Goal: Task Accomplishment & Management: Manage account settings

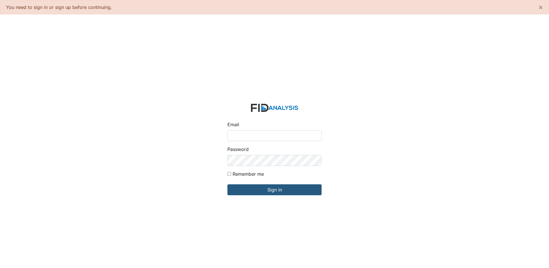
type input "[EMAIL_ADDRESS][DOMAIN_NAME]"
click at [293, 196] on form "Email hmacdonald@lifeincorporated.com Password Remember me Sign in" at bounding box center [274, 153] width 103 height 108
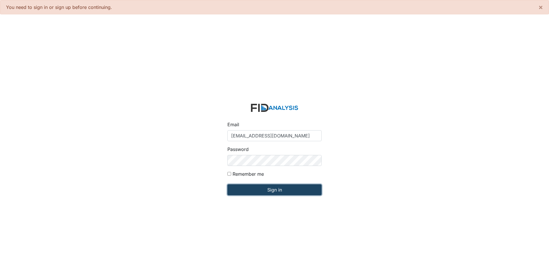
click at [293, 191] on input "Sign in" at bounding box center [275, 189] width 94 height 11
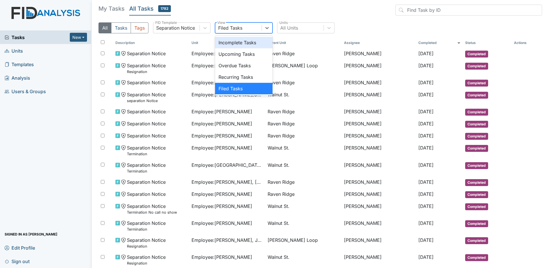
click at [246, 24] on div "Filed Tasks" at bounding box center [239, 28] width 46 height 10
click at [250, 51] on div "Upcoming Tasks" at bounding box center [243, 53] width 57 height 11
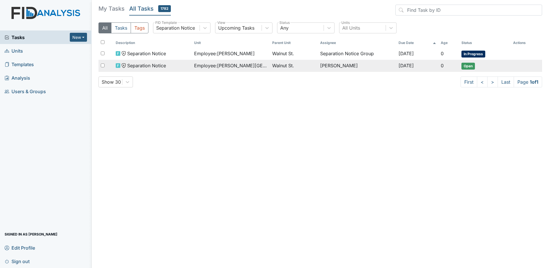
click at [242, 66] on span "Employee : Greenfield, Kyla" at bounding box center [231, 65] width 74 height 7
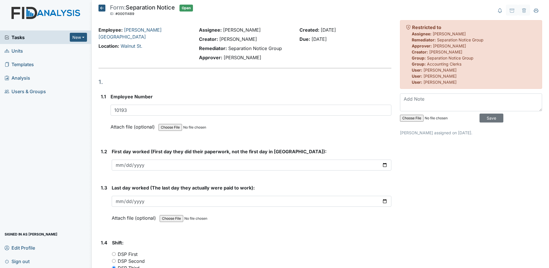
click at [103, 8] on icon at bounding box center [102, 8] width 7 height 7
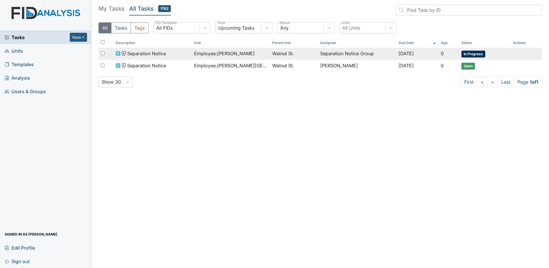
click at [155, 52] on span "Separation Notice" at bounding box center [146, 53] width 39 height 7
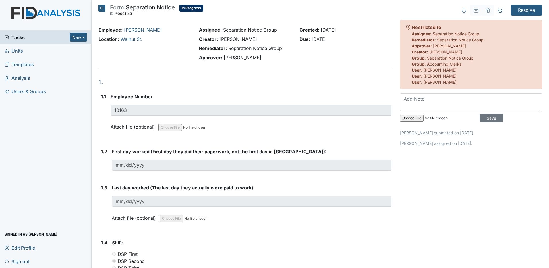
click at [99, 6] on icon at bounding box center [102, 8] width 7 height 7
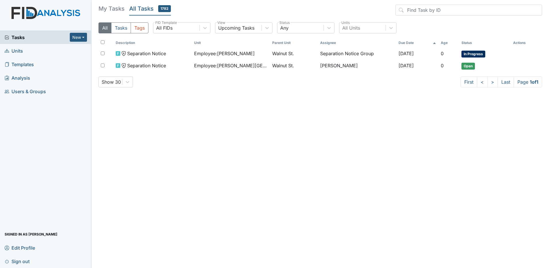
click at [103, 8] on h5 "My Tasks" at bounding box center [112, 9] width 26 height 8
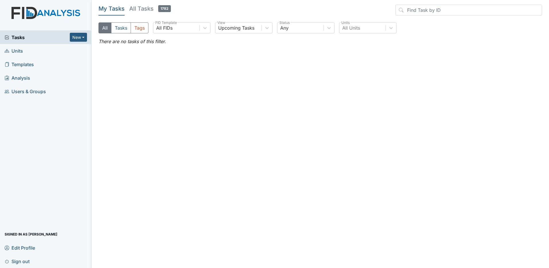
click at [134, 9] on h5 "All Tasks 1782" at bounding box center [150, 9] width 42 height 8
